Goal: Task Accomplishment & Management: Complete application form

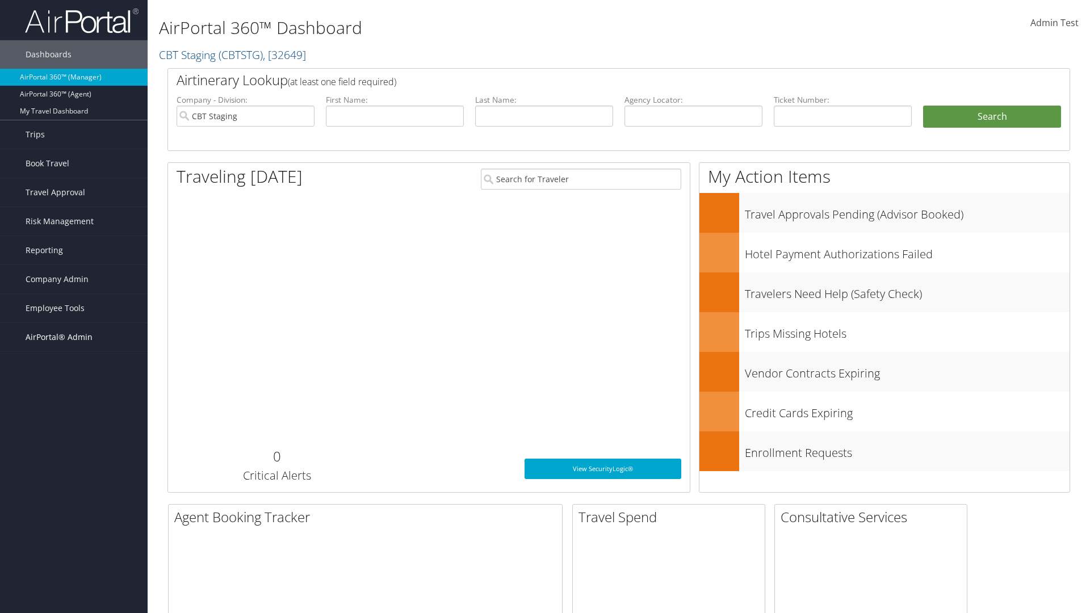
click at [74, 337] on span "AirPortal® Admin" at bounding box center [59, 337] width 67 height 28
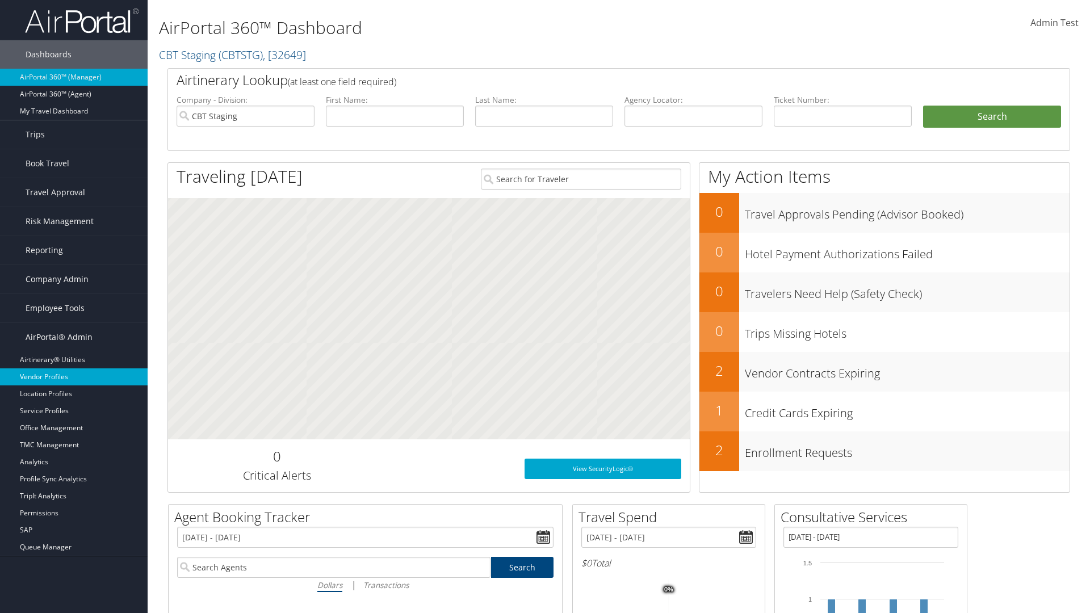
click at [74, 377] on link "Vendor Profiles" at bounding box center [74, 376] width 148 height 17
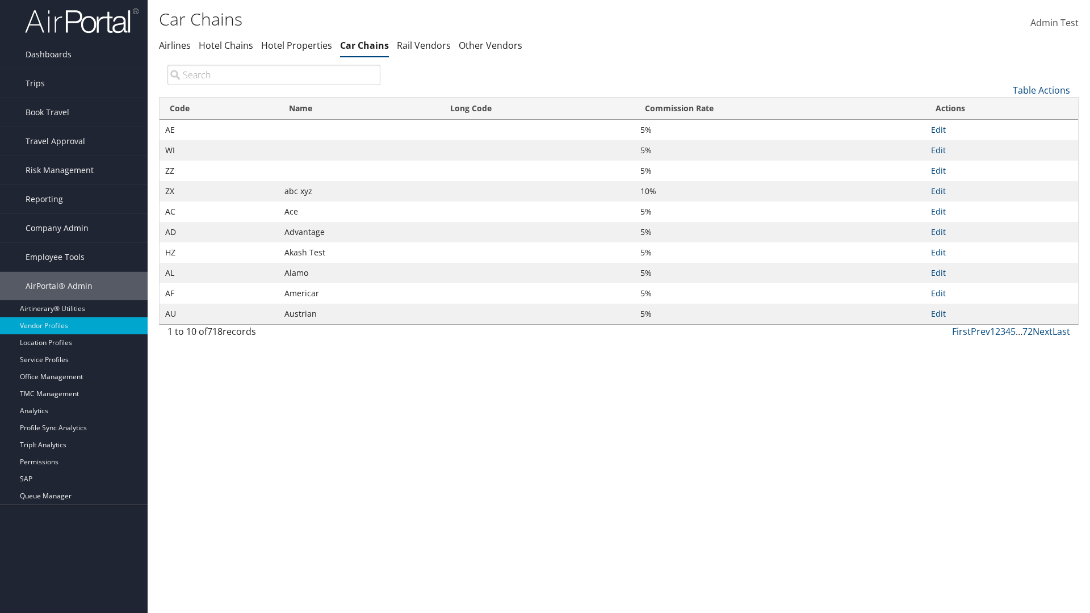
click at [1041, 90] on link "Table Actions" at bounding box center [1040, 90] width 57 height 12
click at [1003, 107] on link "New Record" at bounding box center [1002, 107] width 149 height 19
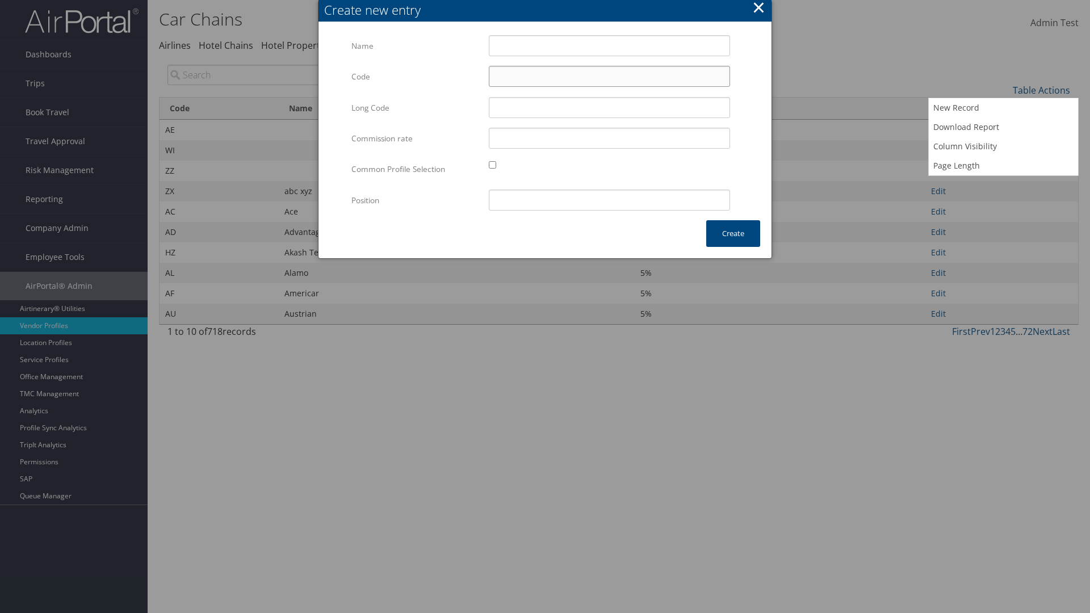
click at [609, 76] on input "Code" at bounding box center [609, 76] width 241 height 21
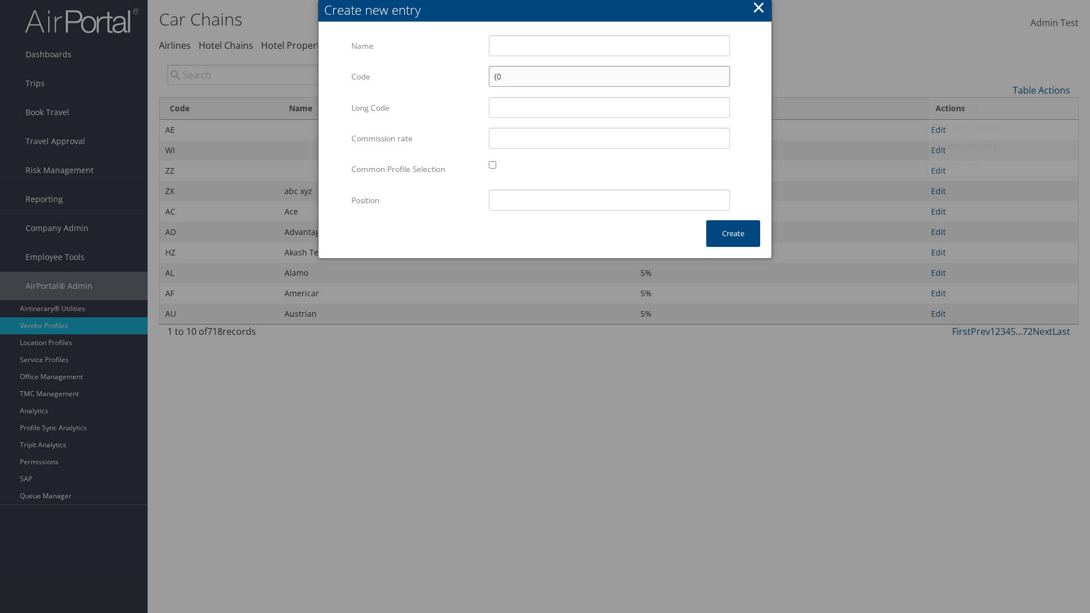
type input "{0"
click at [609, 45] on input "Test" at bounding box center [609, 45] width 241 height 21
type input "Test"
type input "test"
type input "{0"
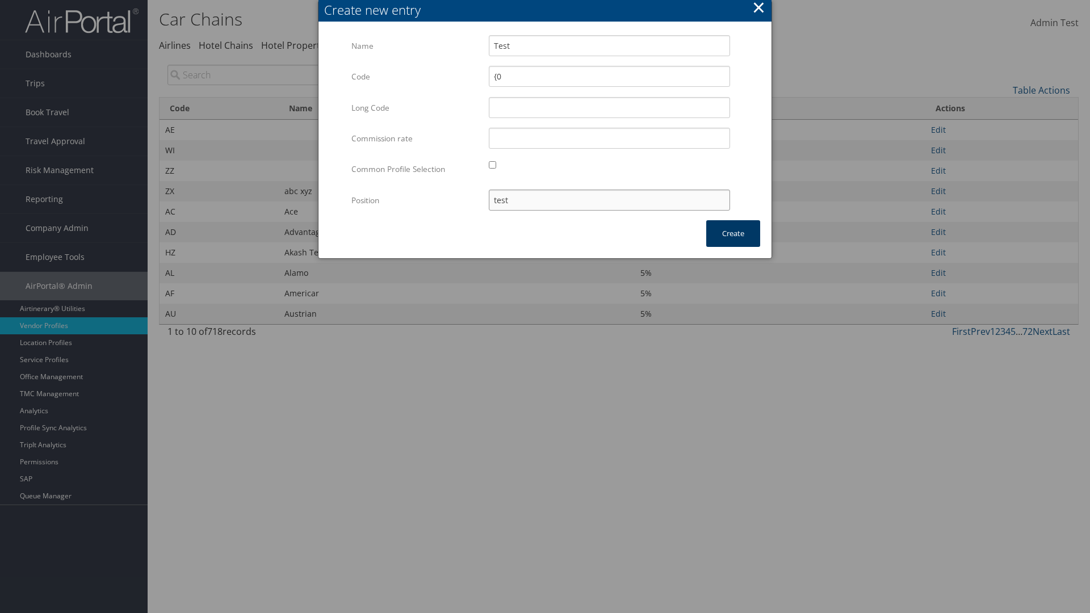
type input "test"
click at [733, 233] on button "Create" at bounding box center [733, 233] width 54 height 27
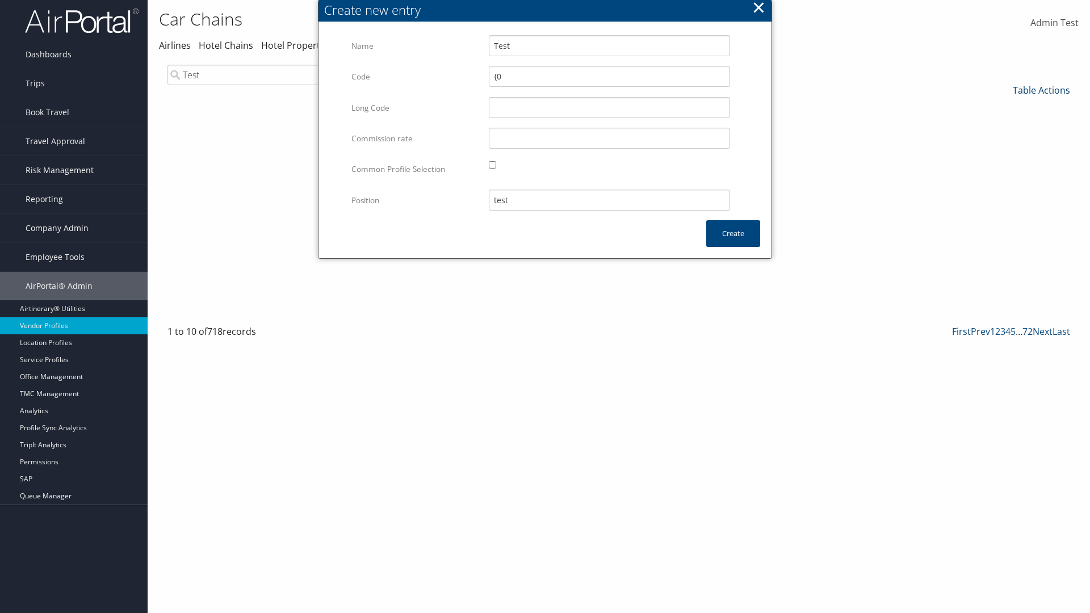
type input "Test"
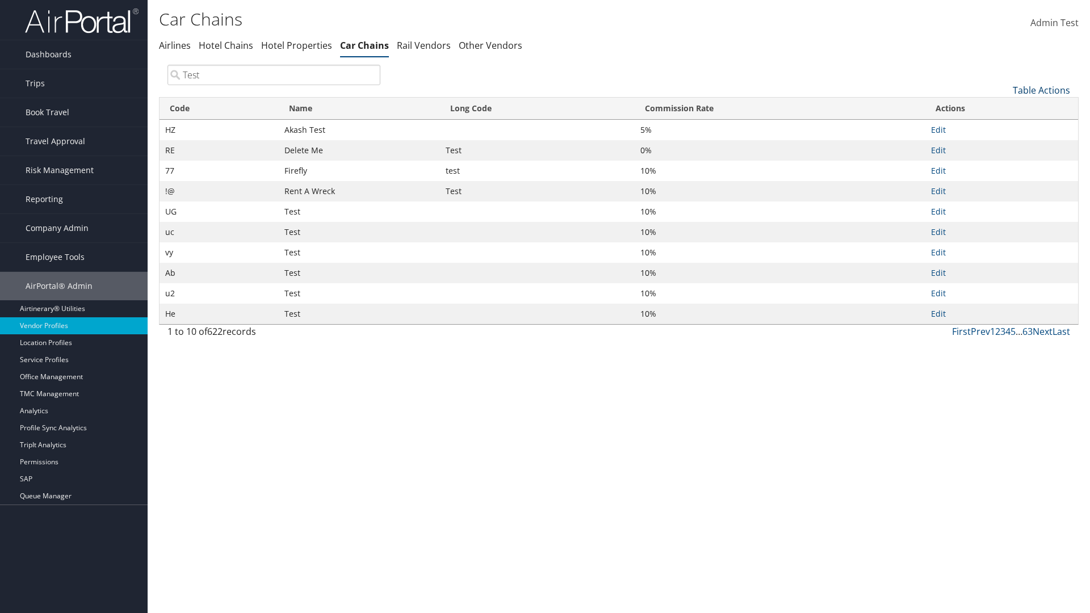
click at [1041, 90] on link "Table Actions" at bounding box center [1040, 90] width 57 height 12
click at [1003, 146] on link "Column Visibility" at bounding box center [1002, 146] width 149 height 19
click at [1003, 108] on link "Code" at bounding box center [1002, 108] width 149 height 19
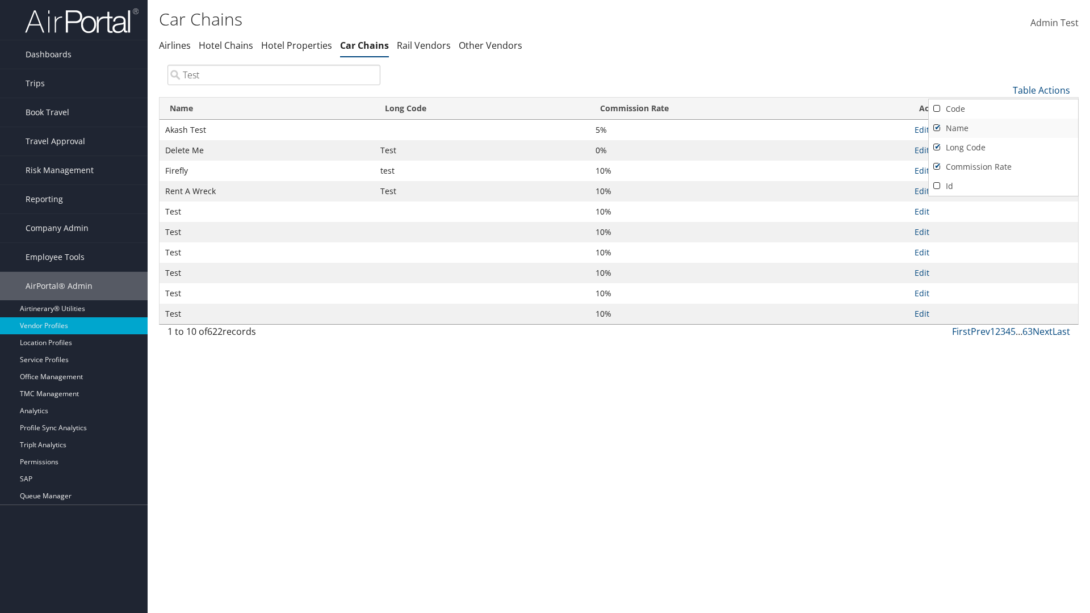
click at [1003, 128] on link "Name" at bounding box center [1002, 128] width 149 height 19
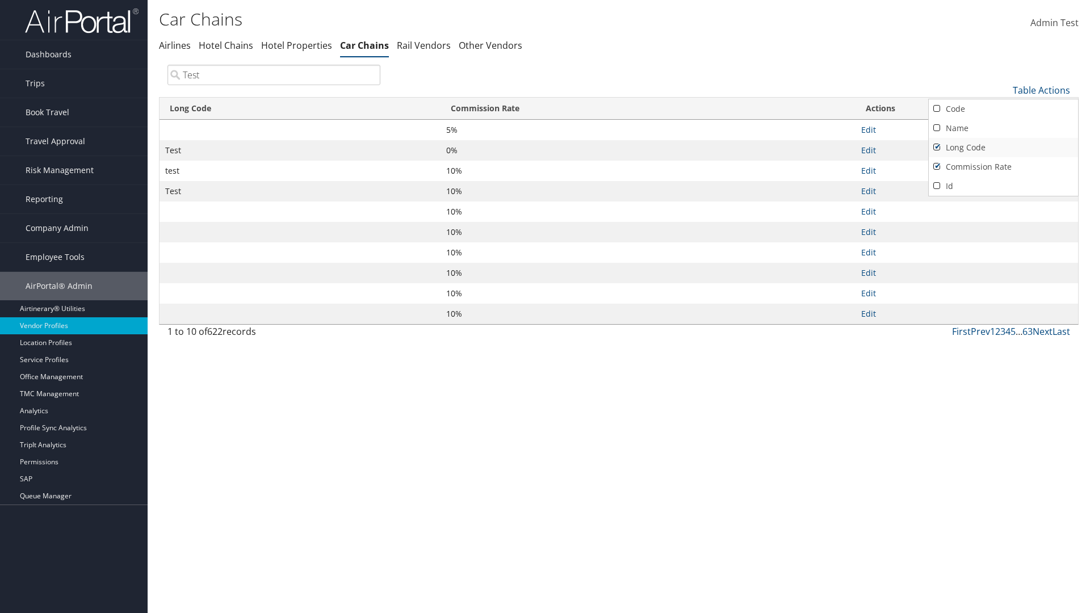
click at [1003, 147] on link "Long Code" at bounding box center [1002, 147] width 149 height 19
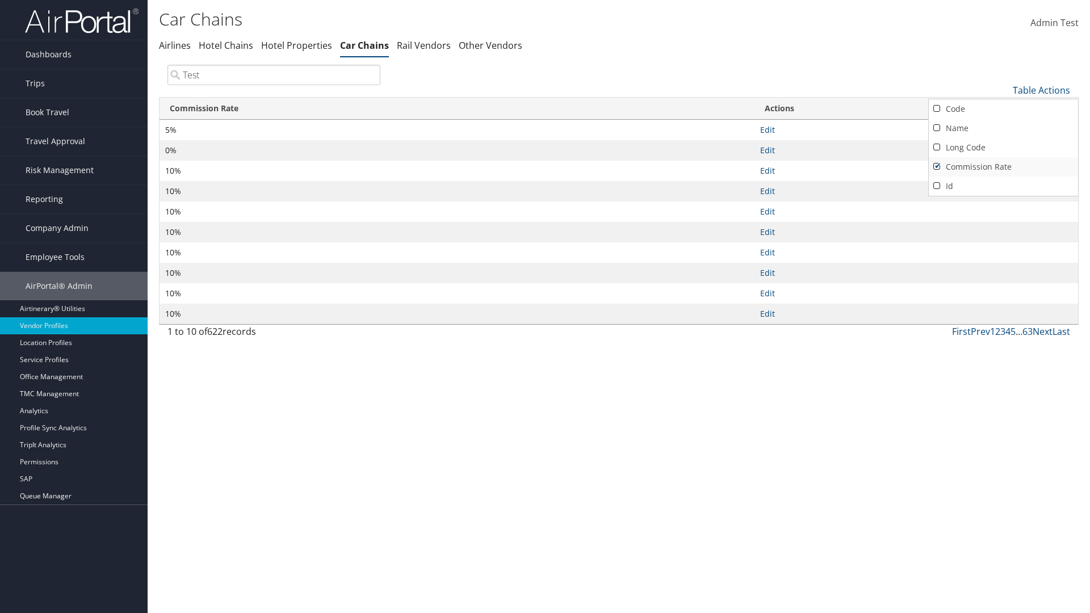
click at [1003, 166] on link "Commission Rate" at bounding box center [1002, 166] width 149 height 19
click at [545, 306] on div at bounding box center [545, 306] width 1090 height 613
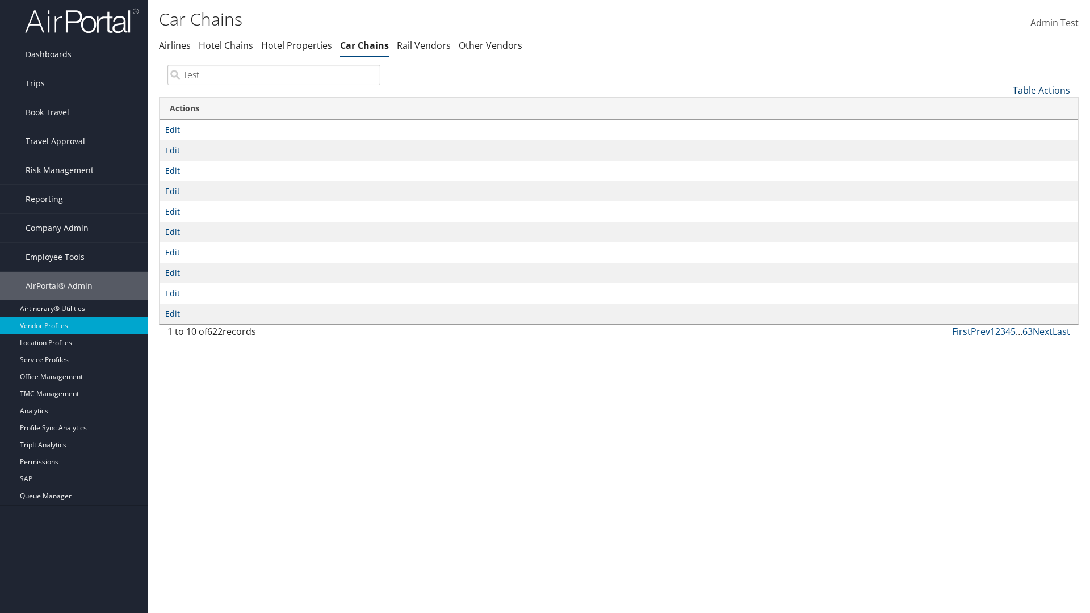
click at [1041, 90] on link "Table Actions" at bounding box center [1040, 90] width 57 height 12
click at [1003, 146] on link "Column Visibility" at bounding box center [1002, 146] width 149 height 19
click at [1003, 108] on link "Code" at bounding box center [1002, 108] width 149 height 19
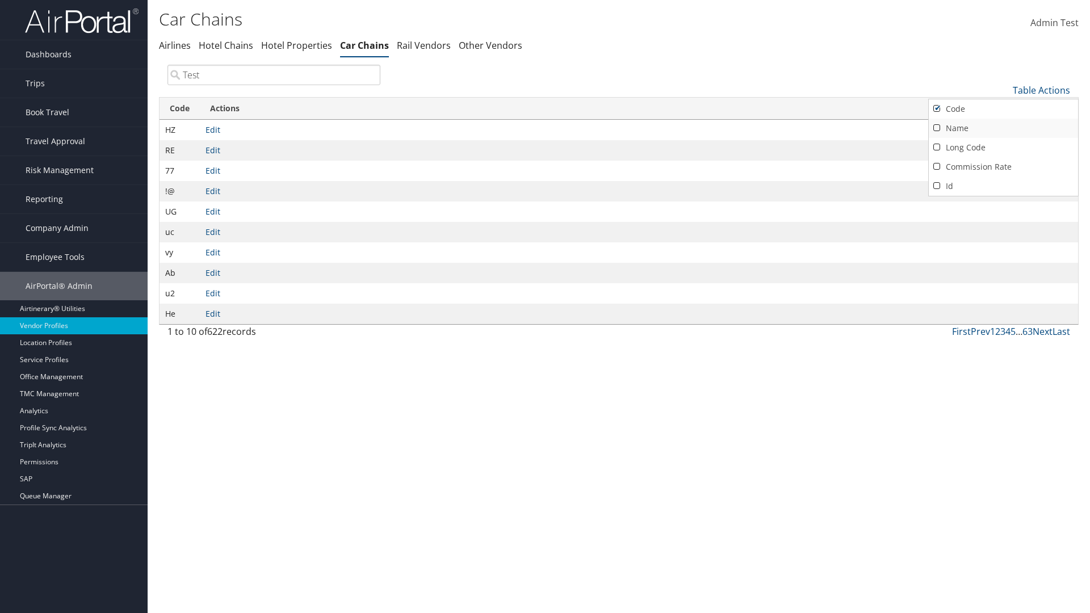
click at [1003, 128] on link "Name" at bounding box center [1002, 128] width 149 height 19
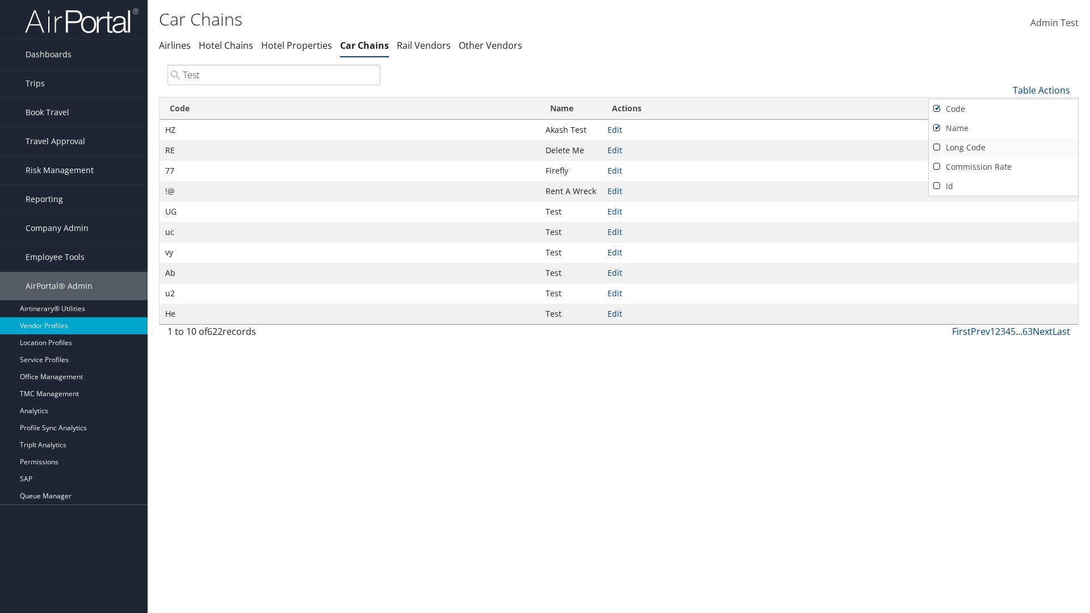
click at [1003, 147] on link "Long Code" at bounding box center [1002, 147] width 149 height 19
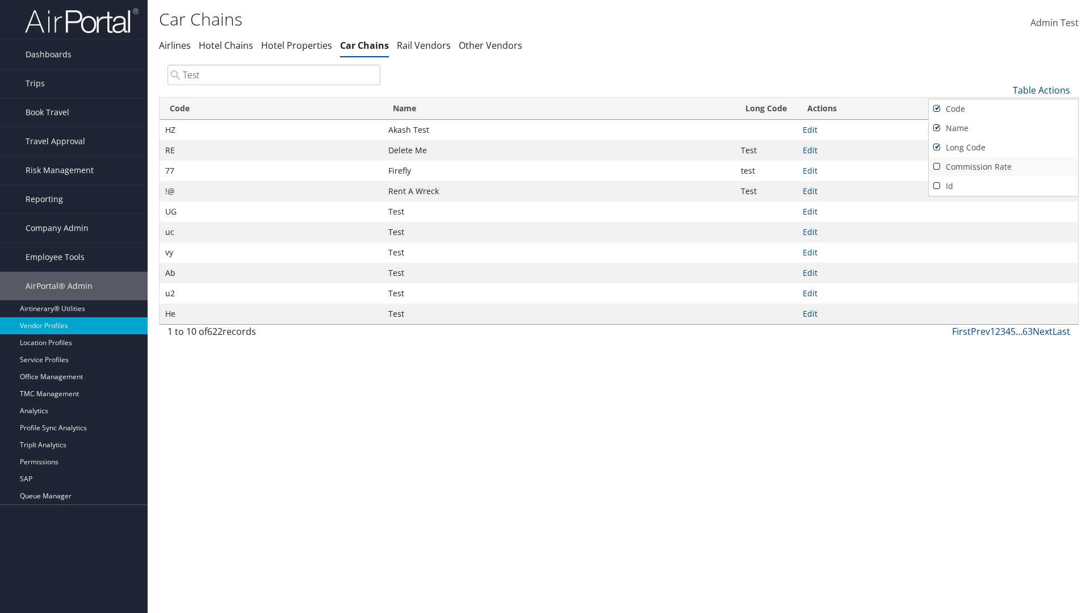
click at [1003, 166] on link "Commission Rate" at bounding box center [1002, 166] width 149 height 19
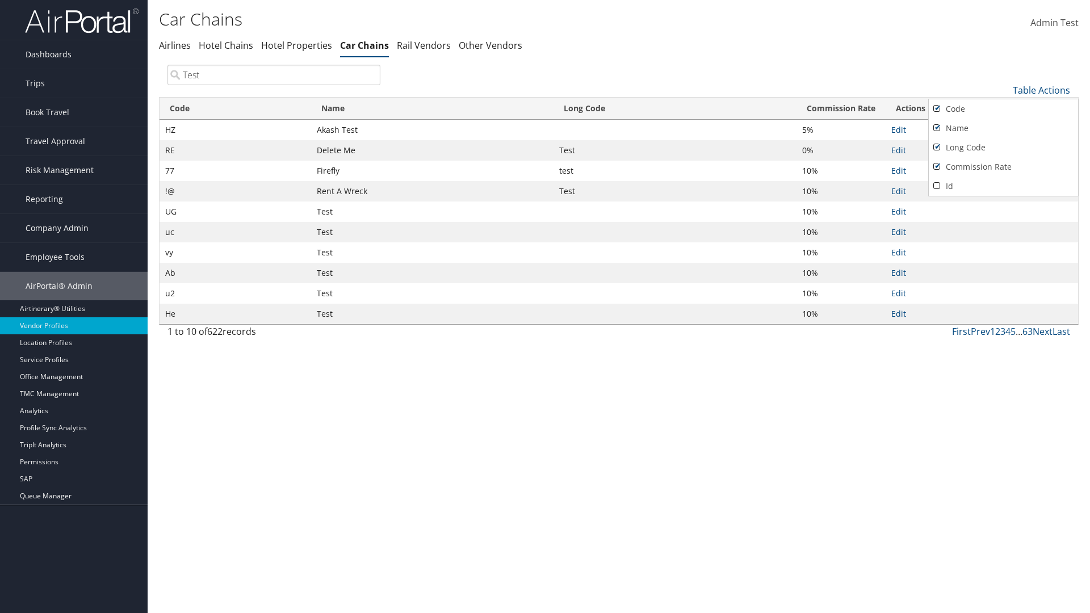
click at [545, 306] on div at bounding box center [545, 306] width 1090 height 613
click at [1041, 90] on link "Table Actions" at bounding box center [1040, 90] width 57 height 12
click at [1003, 127] on link "Download Report" at bounding box center [1002, 126] width 149 height 19
